Goal: Entertainment & Leisure: Consume media (video, audio)

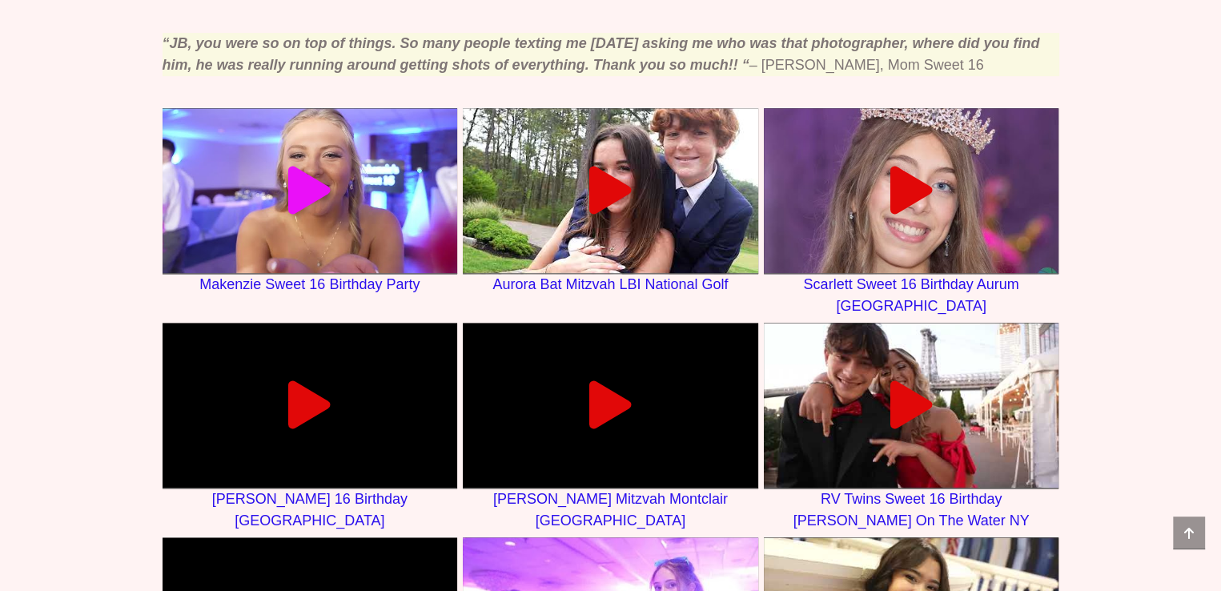
scroll to position [961, 0]
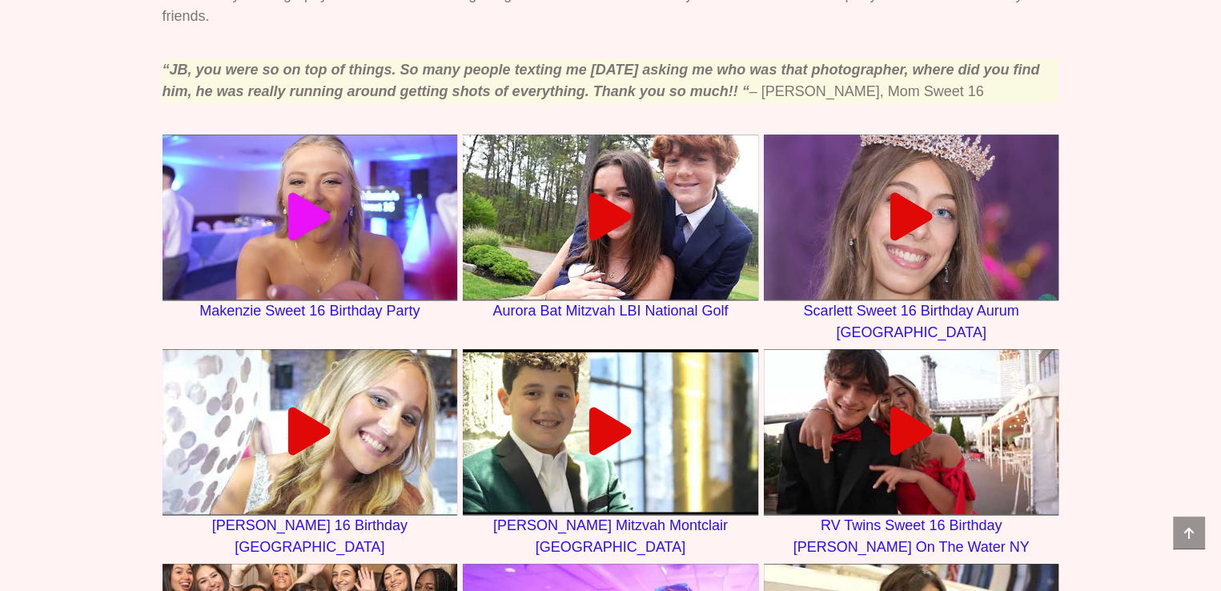
click at [301, 211] on icon at bounding box center [310, 217] width 48 height 48
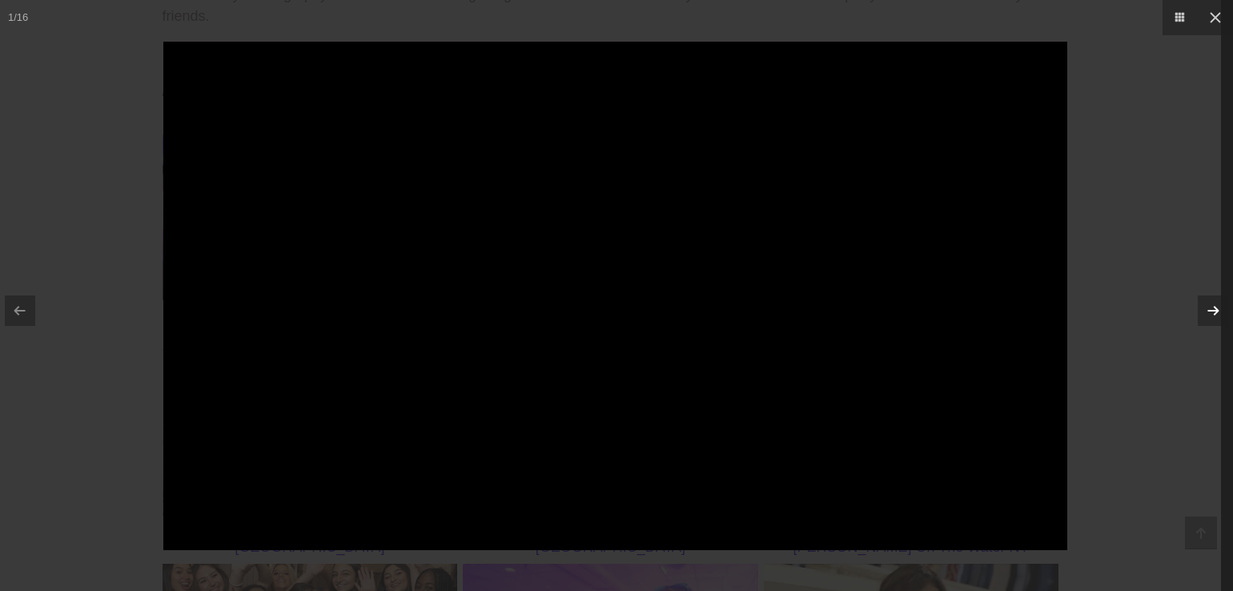
click at [1210, 302] on link at bounding box center [1213, 310] width 30 height 30
click at [1210, 305] on link at bounding box center [1213, 310] width 30 height 30
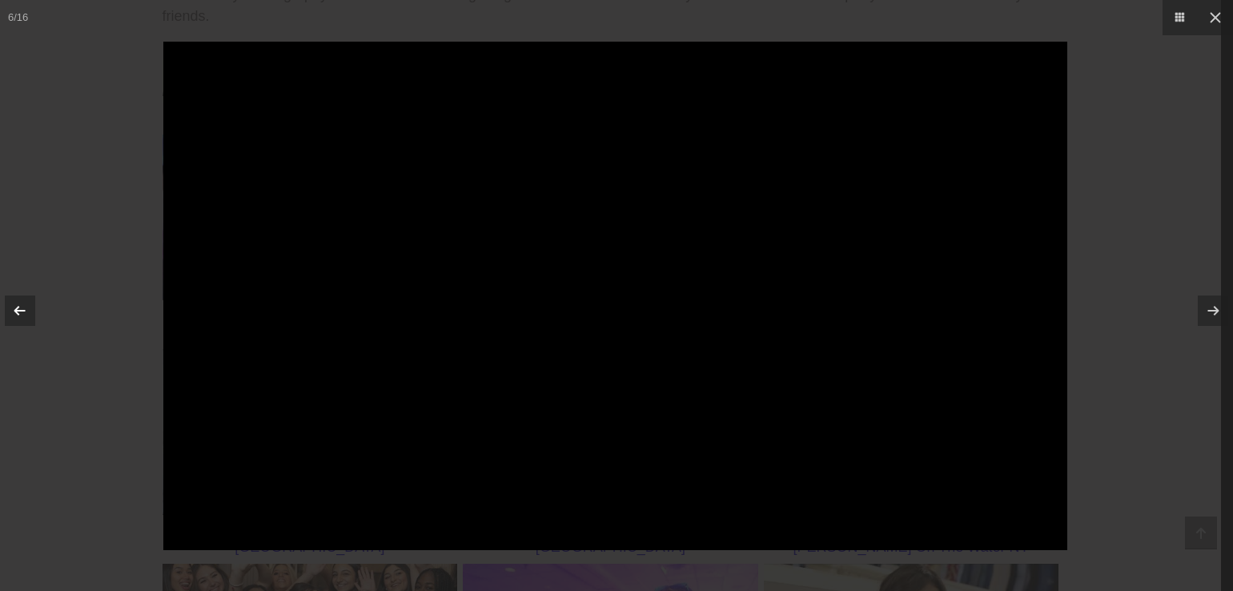
click at [16, 311] on link at bounding box center [20, 310] width 30 height 30
click at [1207, 19] on icon at bounding box center [1215, 17] width 19 height 19
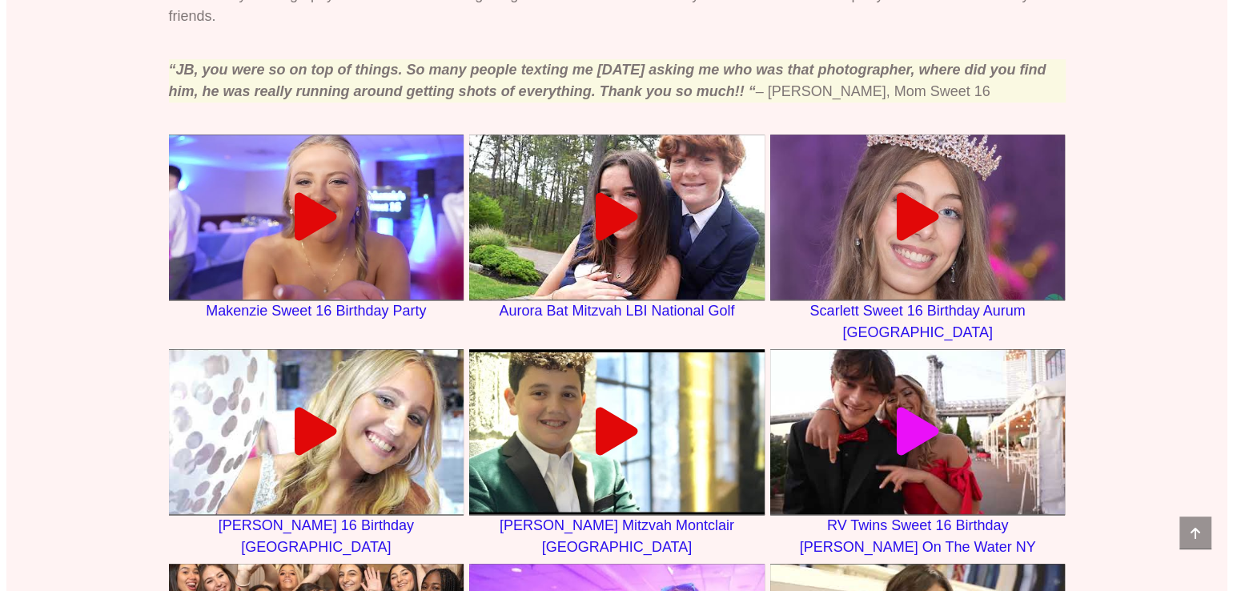
scroll to position [1121, 0]
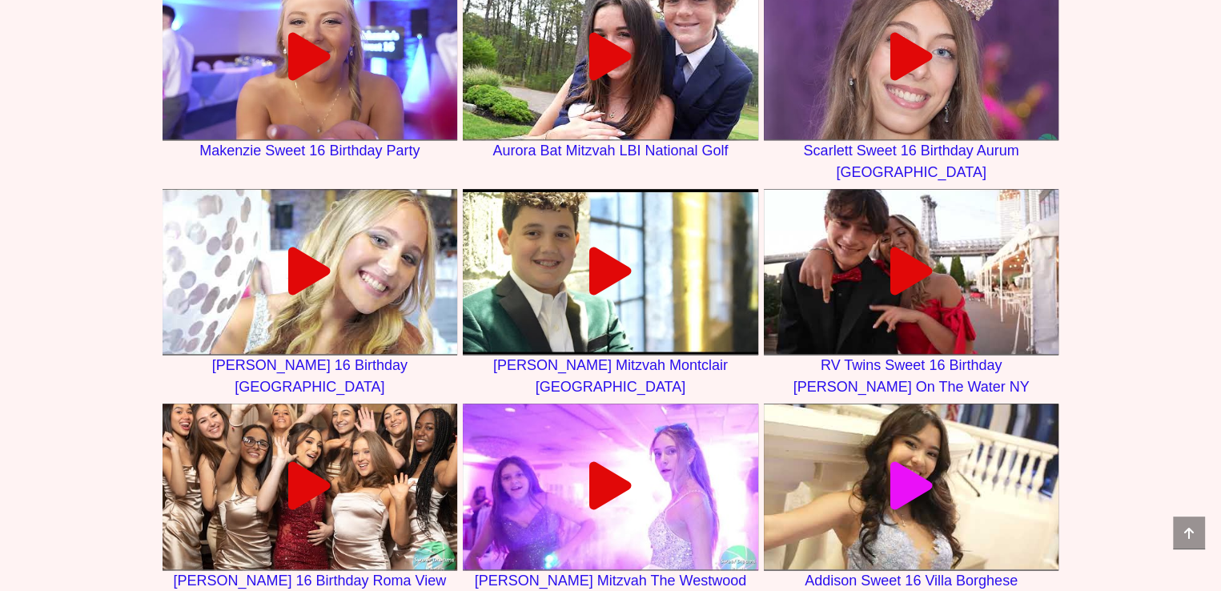
click at [909, 462] on icon at bounding box center [911, 486] width 48 height 48
